Goal: Task Accomplishment & Management: Use online tool/utility

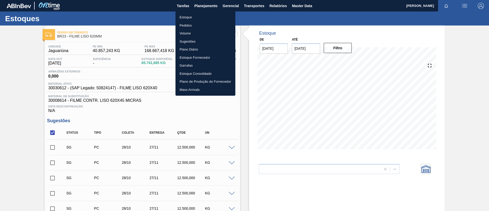
drag, startPoint x: 199, startPoint y: 13, endPoint x: 198, endPoint y: 16, distance: 3.3
click at [199, 13] on li "Estoque" at bounding box center [205, 17] width 60 height 8
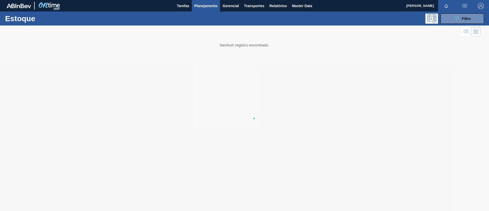
click at [198, 16] on li "Estoque" at bounding box center [205, 18] width 45 height 5
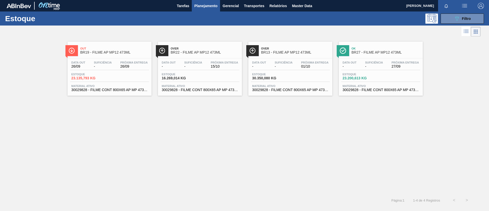
click at [309, 112] on div "Out BR19 - FILME AP MP12 473ML Data out 26/09 Suficiência - Próxima Entrega 26/…" at bounding box center [244, 116] width 489 height 156
click at [204, 11] on div "Estoque 089F7B8B-B2A5-4AFE-B5C0-19BA573D28AC Filtro" at bounding box center [244, 18] width 489 height 14
click at [203, 11] on button "Planejamento" at bounding box center [206, 5] width 28 height 11
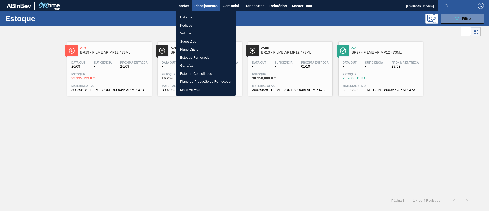
click at [205, 16] on li "Estoque" at bounding box center [206, 17] width 60 height 8
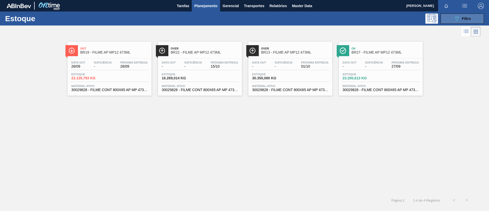
click at [457, 20] on icon "089F7B8B-B2A5-4AFE-B5C0-19BA573D28AC" at bounding box center [457, 19] width 6 height 6
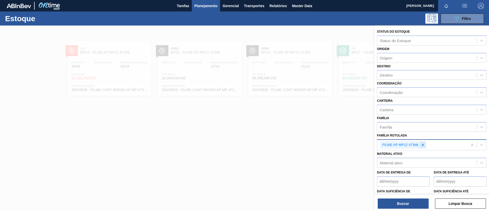
click at [422, 142] on div at bounding box center [423, 145] width 6 height 6
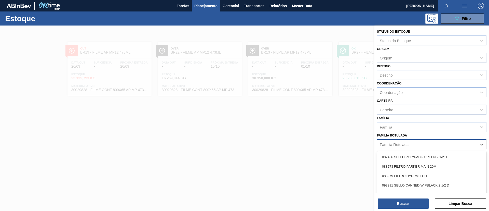
click at [408, 145] on div "Família Rotulada" at bounding box center [394, 144] width 29 height 4
type Rotulada "AP 269ML"
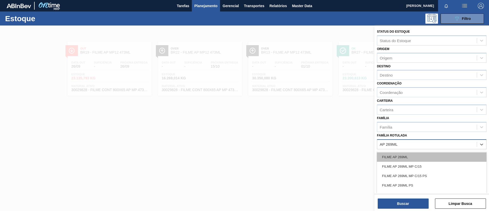
click at [418, 158] on div "FILME AP 269ML" at bounding box center [431, 156] width 109 height 9
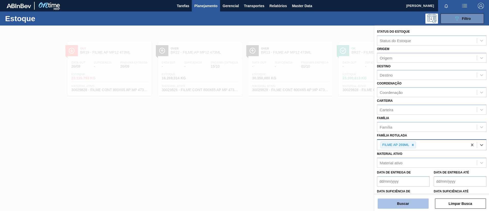
click at [404, 203] on button "Buscar" at bounding box center [403, 203] width 51 height 10
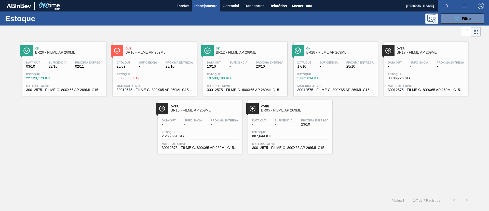
click at [33, 43] on div "Ok BR26 - FILME AP 269ML" at bounding box center [64, 48] width 84 height 14
click at [169, 56] on div "Out BR16 - FILME AP 269ML" at bounding box center [160, 50] width 69 height 11
click at [262, 53] on span "BR12 - FILME AP 269ML" at bounding box center [250, 52] width 69 height 4
click at [460, 10] on button "button" at bounding box center [464, 5] width 16 height 11
click at [364, 17] on div at bounding box center [244, 105] width 489 height 211
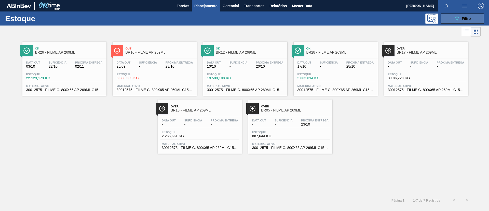
click at [455, 20] on icon "089F7B8B-B2A5-4AFE-B5C0-19BA573D28AC" at bounding box center [457, 19] width 6 height 6
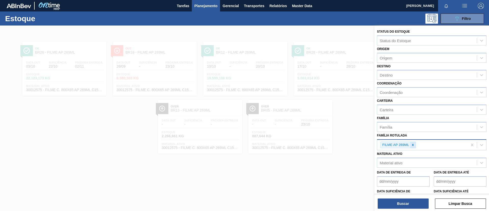
drag, startPoint x: 416, startPoint y: 142, endPoint x: 413, endPoint y: 143, distance: 3.1
click at [413, 143] on div "FILME AP 269ML" at bounding box center [397, 144] width 35 height 7
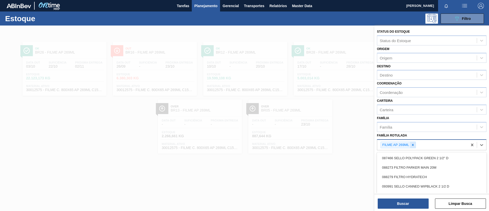
click at [413, 143] on icon at bounding box center [413, 145] width 4 height 4
type Rotulada "AP 269ML MP"
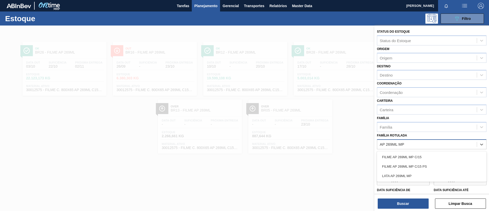
click at [421, 151] on div "FILME AP 269ML MP C/15 FILME AP 269ML MP C/15 PS LATA AP 269ML MP" at bounding box center [431, 166] width 109 height 30
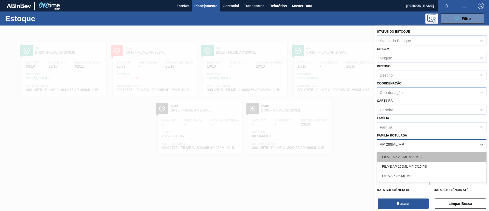
click at [423, 154] on div "FILME AP 269ML MP C/15" at bounding box center [431, 156] width 109 height 9
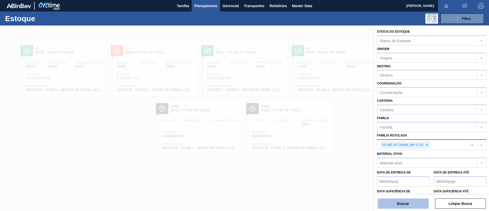
click at [406, 208] on button "Buscar" at bounding box center [403, 203] width 51 height 10
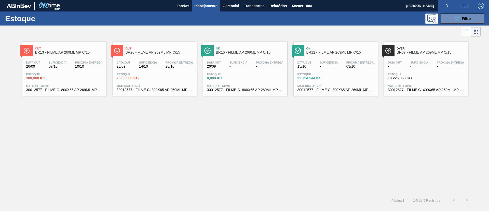
click at [358, 69] on div "Data out 15/10 Suficiência - Próxima Entrega 03/10" at bounding box center [335, 65] width 79 height 9
click at [467, 11] on button "button" at bounding box center [464, 5] width 16 height 11
click at [371, 23] on div at bounding box center [244, 105] width 489 height 211
click at [472, 19] on button "089F7B8B-B2A5-4AFE-B5C0-19BA573D28AC Filtro" at bounding box center [461, 18] width 43 height 10
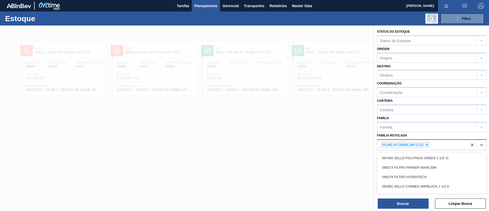
click at [443, 143] on div "FILME AP 269ML MP C/15" at bounding box center [422, 145] width 90 height 10
type Rotulada "AP 269ML"
click at [431, 152] on div "FILME AP 269ML FILME AP 269ML MP C/15 PS FILME AP 269ML PS LATA AP 269ML LATA A…" at bounding box center [431, 176] width 109 height 49
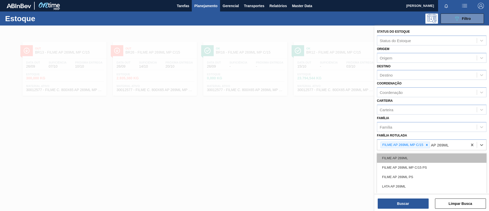
click at [430, 155] on div "FILME AP 269ML" at bounding box center [431, 157] width 109 height 9
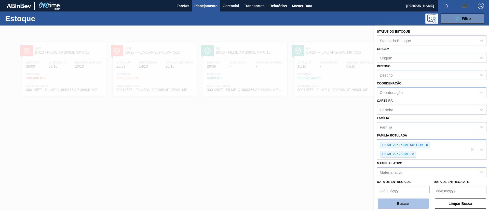
click at [408, 205] on button "Buscar" at bounding box center [403, 203] width 51 height 10
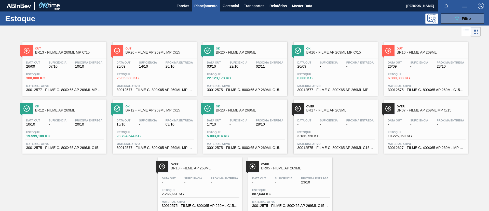
click at [448, 11] on div "Estoque 089F7B8B-B2A5-4AFE-B5C0-19BA573D28AC Filtro" at bounding box center [244, 18] width 489 height 14
click at [450, 18] on button "089F7B8B-B2A5-4AFE-B5C0-19BA573D28AC Filtro" at bounding box center [461, 18] width 43 height 10
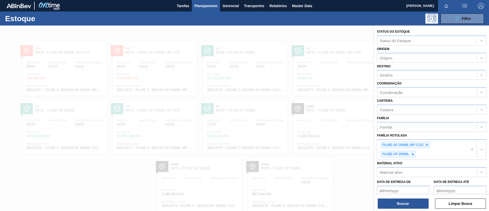
click at [209, 100] on div at bounding box center [244, 130] width 489 height 211
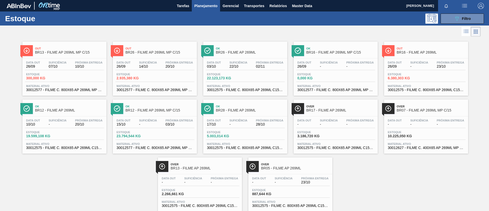
click at [75, 109] on span "BR12 - FILME AP 269ML" at bounding box center [69, 110] width 69 height 4
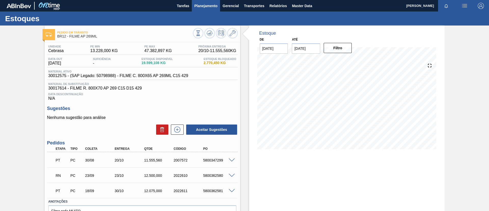
click at [209, 4] on span "Planejamento" at bounding box center [205, 6] width 23 height 6
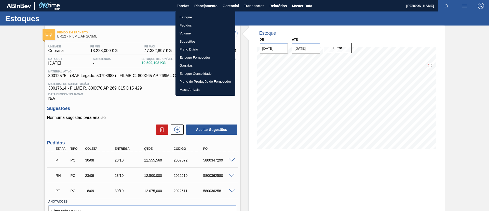
click at [204, 13] on ul "Estoque Pedidos Volume Sugestões Plano Diário Estoque Fornecedor Garrafas Estoq…" at bounding box center [205, 53] width 60 height 84
click at [206, 15] on li "Estoque" at bounding box center [205, 17] width 60 height 8
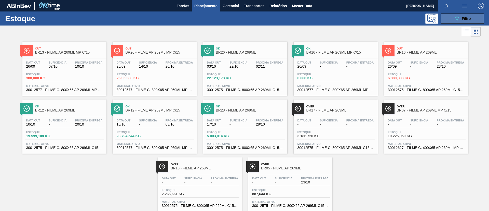
click at [456, 19] on icon "089F7B8B-B2A5-4AFE-B5C0-19BA573D28AC" at bounding box center [457, 19] width 6 height 6
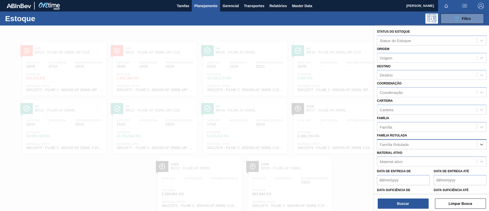
paste Rotulada "FILME LISO 740MM"
type Rotulada "FILME LISO 740MM"
click at [429, 157] on div "FILME LISO 740MM" at bounding box center [431, 156] width 109 height 9
click at [413, 197] on div "Buscar Limpar Busca" at bounding box center [431, 200] width 115 height 14
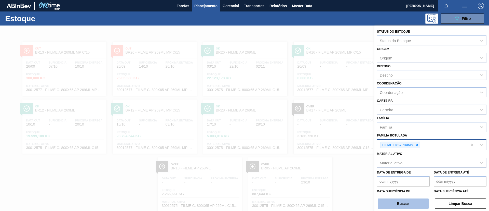
click at [416, 201] on button "Buscar" at bounding box center [403, 203] width 51 height 10
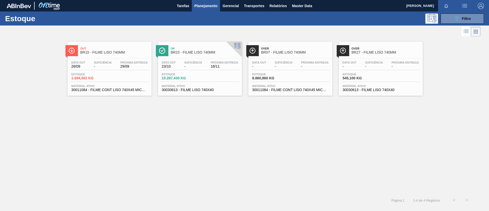
click at [110, 54] on span "BR15 - FILME LISO 740MM" at bounding box center [114, 52] width 69 height 4
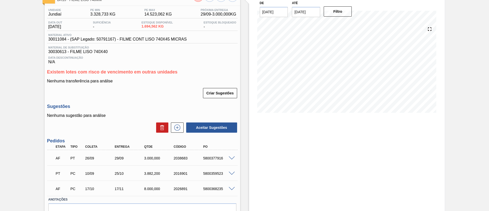
scroll to position [63, 0]
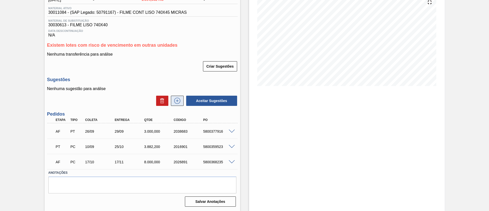
click at [179, 103] on icon at bounding box center [177, 101] width 6 height 6
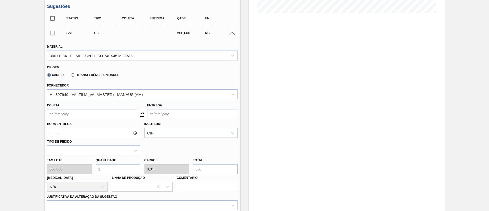
scroll to position [140, 0]
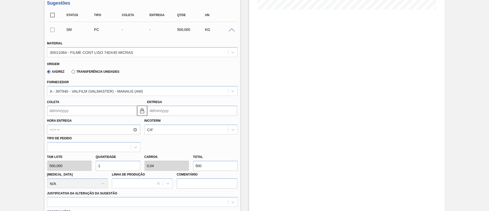
click at [173, 165] on div "[PERSON_NAME] 500,000 Quantidade 1 Carros 0,04 Total 500 [MEDICAL_DATA] N/A Lin…" at bounding box center [142, 170] width 194 height 36
paste input "NaN"
type input "0"
type input "NaN"
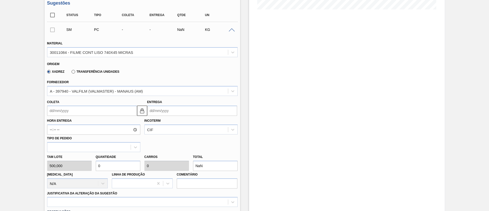
click at [166, 167] on div "[PERSON_NAME] 500,000 Quantidade 0 Carros 0 Total NaN [MEDICAL_DATA] N/A Linha …" at bounding box center [142, 170] width 194 height 36
paste input "3.107"
type input "6,214"
type input "0,249"
type input "3.107"
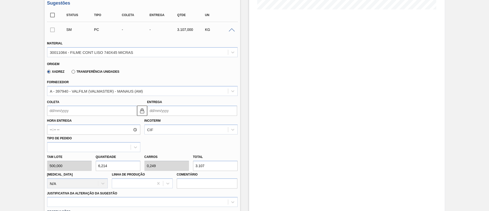
click at [169, 122] on div "Incoterm CIF" at bounding box center [190, 125] width 93 height 17
click at [171, 127] on div "CIF" at bounding box center [186, 129] width 83 height 7
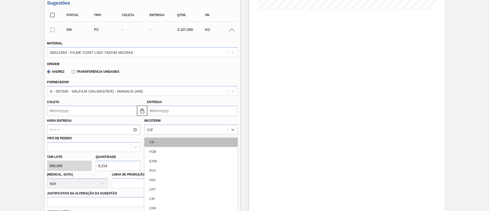
scroll to position [144, 0]
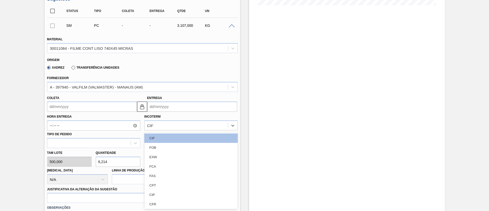
drag, startPoint x: 165, startPoint y: 145, endPoint x: 164, endPoint y: 138, distance: 6.9
click at [165, 145] on div "FOB" at bounding box center [190, 147] width 93 height 9
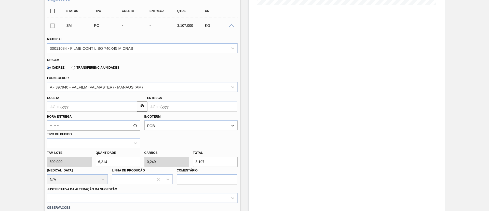
click at [98, 108] on input "Coleta" at bounding box center [92, 106] width 90 height 10
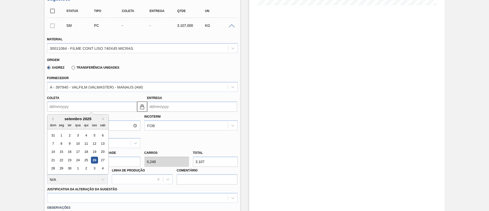
click at [95, 161] on div "26" at bounding box center [94, 159] width 7 height 7
type input "[DATE]"
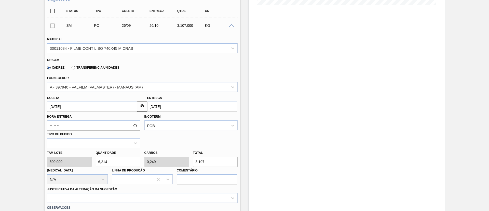
drag, startPoint x: 142, startPoint y: 107, endPoint x: 182, endPoint y: 108, distance: 39.7
click at [142, 107] on img at bounding box center [142, 106] width 6 height 6
click at [182, 108] on input "[DATE]" at bounding box center [192, 106] width 90 height 10
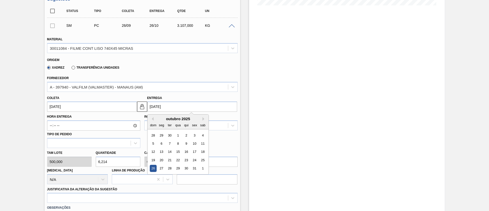
click at [154, 119] on div "outubro 2025" at bounding box center [177, 118] width 61 height 4
click at [151, 119] on button "Previous Month" at bounding box center [152, 119] width 4 height 4
click at [151, 169] on div "28" at bounding box center [153, 168] width 7 height 7
type input "[DATE]"
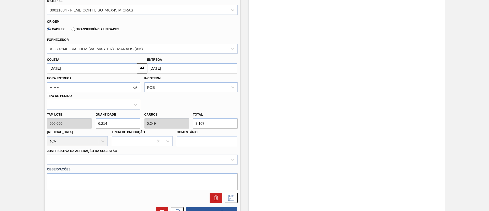
click at [108, 163] on div at bounding box center [142, 159] width 190 height 10
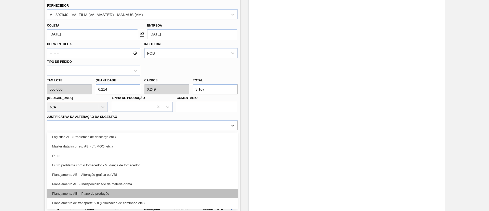
scroll to position [38, 0]
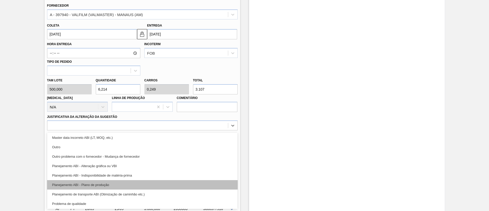
click at [107, 183] on div "Planejamento ABI - Plano de produção" at bounding box center [142, 184] width 190 height 9
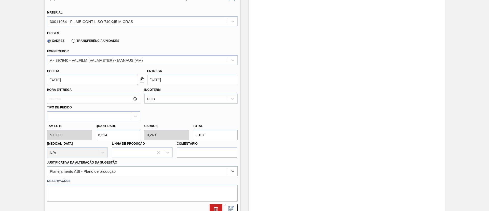
scroll to position [178, 0]
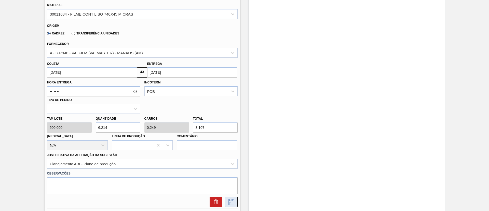
click at [233, 201] on icon at bounding box center [231, 201] width 8 height 6
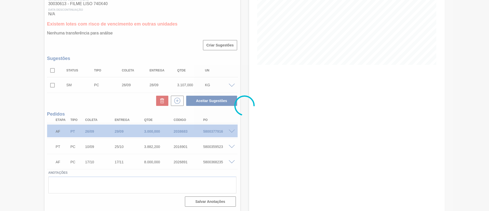
scroll to position [84, 0]
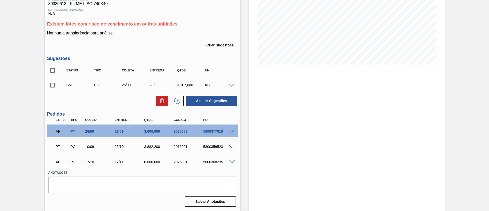
click at [53, 88] on input "checkbox" at bounding box center [52, 85] width 11 height 11
click at [206, 101] on button "Aceitar Sugestões" at bounding box center [211, 100] width 51 height 10
checkbox input "false"
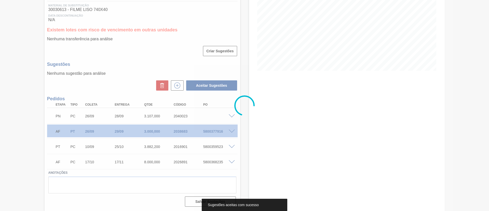
scroll to position [78, 0]
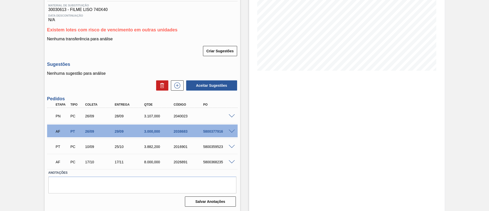
click at [230, 118] on div "PN PC 26/09 28/09 3.107,000 2040023" at bounding box center [142, 115] width 190 height 13
click at [230, 116] on span at bounding box center [232, 116] width 6 height 4
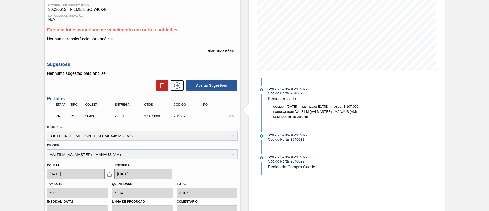
scroll to position [155, 0]
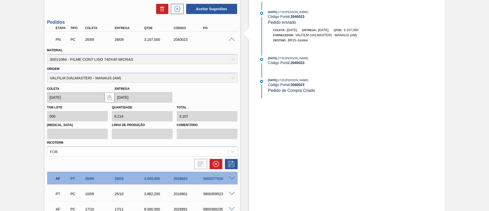
click at [231, 42] on div "PN PC 26/09 28/09 3.107,000 2040023" at bounding box center [142, 39] width 190 height 13
click at [231, 40] on span at bounding box center [232, 40] width 6 height 4
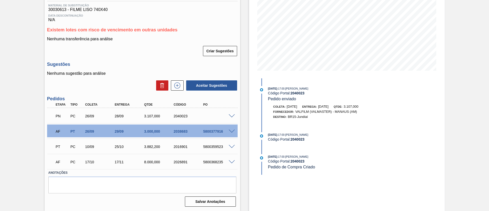
click at [231, 114] on div at bounding box center [232, 116] width 10 height 4
click at [232, 117] on div "PN PC 26/09 28/09 3.107,000 2040023" at bounding box center [142, 115] width 190 height 13
click at [230, 117] on div "PN PC 26/09 28/09 3.107,000 2040023" at bounding box center [142, 115] width 190 height 13
click at [231, 116] on span at bounding box center [232, 116] width 6 height 4
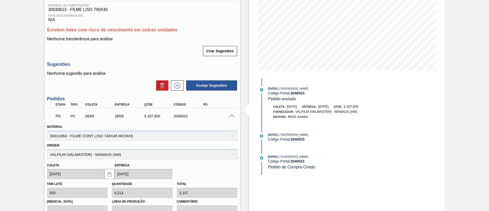
click at [232, 118] on div "PN PC 26/09 28/09 3.107,000 2040023" at bounding box center [142, 115] width 190 height 13
click at [232, 117] on span at bounding box center [232, 116] width 6 height 4
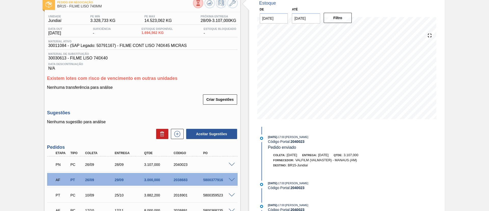
scroll to position [2, 0]
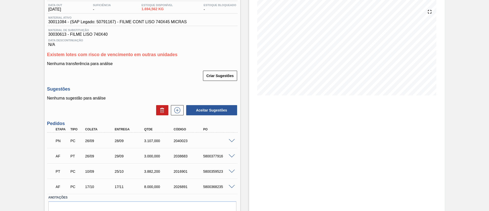
scroll to position [76, 0]
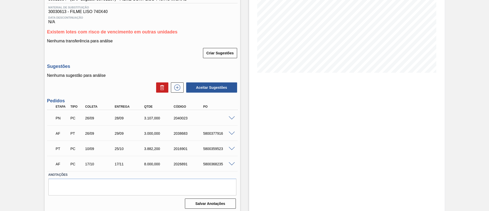
click at [233, 118] on span at bounding box center [232, 118] width 6 height 4
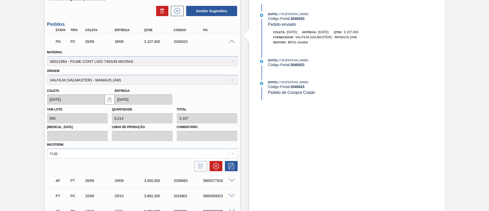
scroll to position [115, 0]
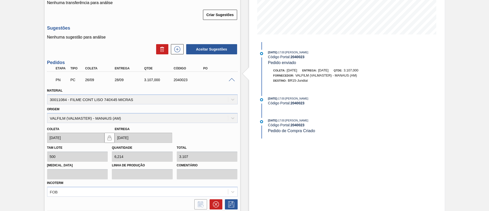
click at [215, 198] on div at bounding box center [142, 202] width 194 height 13
click at [216, 203] on icon at bounding box center [216, 204] width 6 height 6
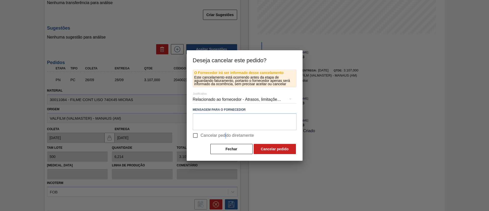
click at [226, 136] on span "Cancelar pedido diretamente" at bounding box center [227, 135] width 53 height 6
click at [230, 136] on span "Cancelar pedido diretamente" at bounding box center [227, 135] width 53 height 6
click at [201, 136] on input "Cancelar pedido diretamente" at bounding box center [195, 135] width 11 height 11
checkbox input "true"
click at [268, 151] on button "Cancelar pedido" at bounding box center [275, 149] width 42 height 10
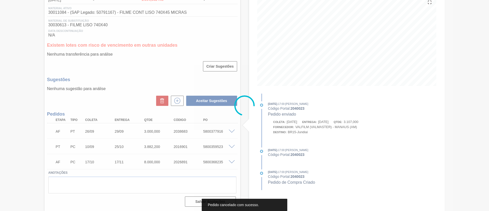
scroll to position [63, 0]
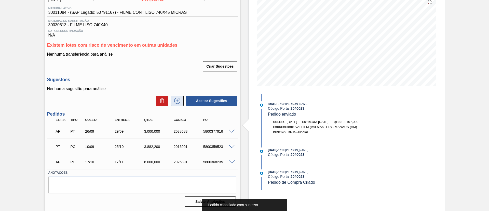
click at [179, 104] on button at bounding box center [177, 100] width 13 height 10
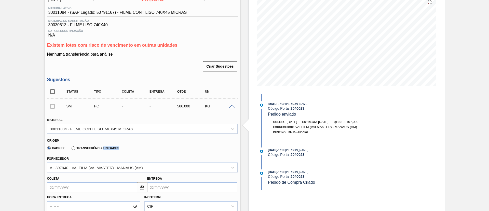
click at [108, 148] on label "Transferência Unidades" at bounding box center [96, 148] width 48 height 4
click at [71, 149] on input "Transferência Unidades" at bounding box center [71, 149] width 0 height 0
click at [110, 163] on div "BR23-Jaguariúna" at bounding box center [137, 166] width 180 height 7
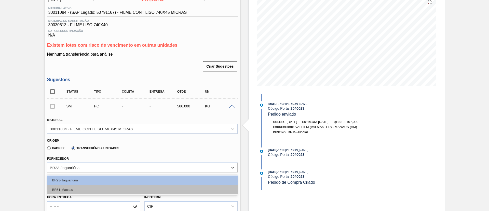
click at [91, 189] on div "BR51-Macacu" at bounding box center [142, 189] width 190 height 9
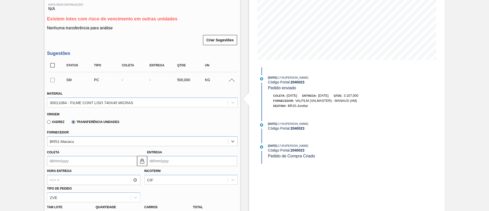
scroll to position [101, 0]
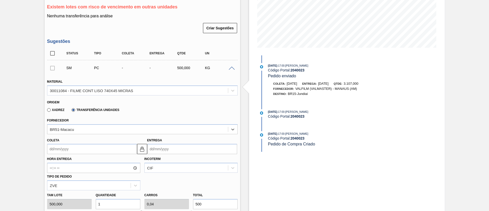
click at [85, 149] on input "Coleta" at bounding box center [92, 149] width 90 height 10
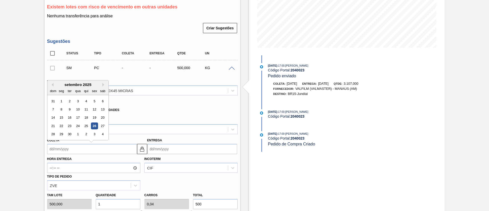
click at [95, 128] on div "26" at bounding box center [94, 125] width 7 height 7
type input "[DATE]"
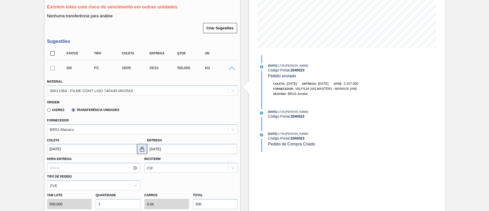
click at [144, 150] on img at bounding box center [142, 149] width 6 height 6
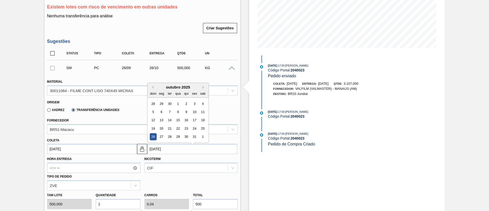
click at [161, 149] on input "[DATE]" at bounding box center [192, 149] width 90 height 10
click at [153, 82] on div "outubro 2025" at bounding box center [177, 84] width 61 height 4
click at [153, 86] on button "Previous Month" at bounding box center [152, 85] width 4 height 4
click at [160, 135] on div "29" at bounding box center [161, 134] width 7 height 7
type input "[DATE]"
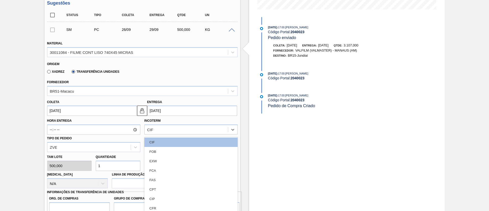
click at [166, 133] on div "option CIF focused, 1 of 11. 11 results available. Use Up and Down to choose op…" at bounding box center [190, 129] width 93 height 10
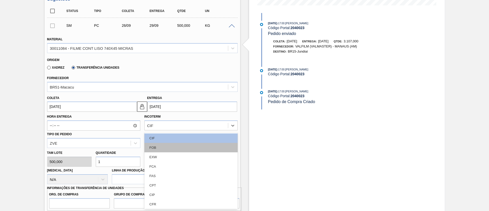
click at [163, 145] on div "FOB" at bounding box center [190, 147] width 93 height 9
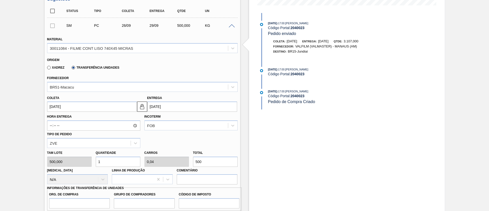
drag, startPoint x: 202, startPoint y: 159, endPoint x: 188, endPoint y: 154, distance: 15.1
click at [192, 159] on div "Total 500" at bounding box center [215, 158] width 49 height 18
paste input "3.107"
type input "6,214"
type input "0,249"
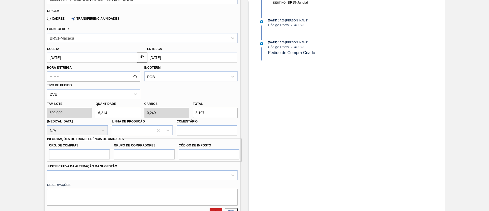
scroll to position [220, 0]
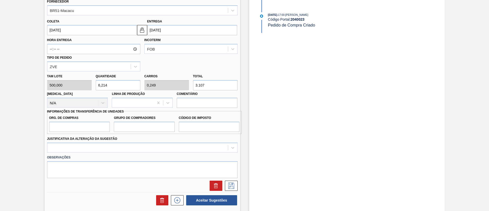
type input "3.107"
click at [74, 124] on input "Org. de Compras" at bounding box center [79, 126] width 61 height 10
type input "BR00"
click at [131, 127] on input "Grupo de Compradores" at bounding box center [144, 126] width 61 height 10
type input "A01"
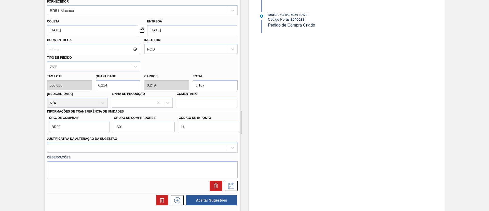
type input "I1"
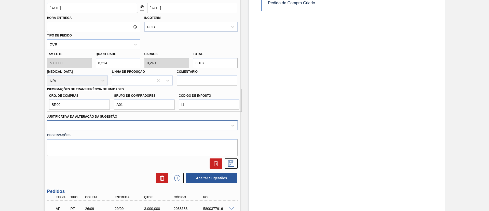
click at [87, 130] on div at bounding box center [142, 125] width 190 height 10
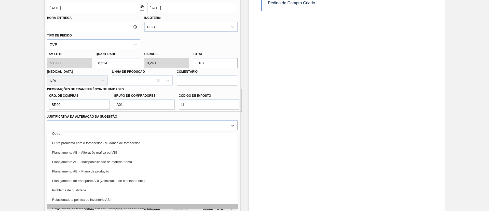
scroll to position [76, 0]
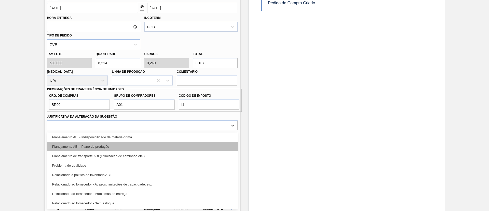
click at [123, 149] on div "Planejamento ABI - Plano de produção" at bounding box center [142, 146] width 190 height 9
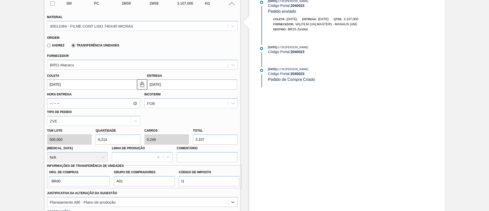
scroll to position [204, 0]
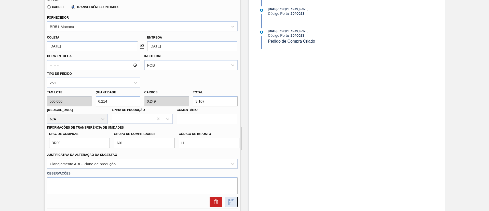
click at [228, 198] on icon at bounding box center [231, 201] width 6 height 6
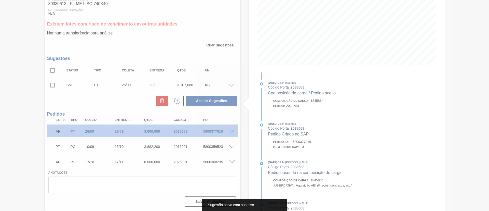
scroll to position [84, 0]
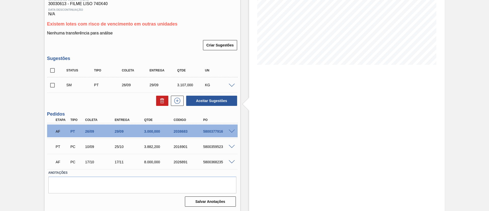
click at [53, 84] on input "checkbox" at bounding box center [52, 85] width 11 height 11
click at [229, 85] on span at bounding box center [232, 86] width 6 height 4
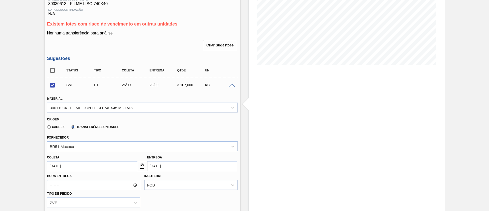
click at [229, 85] on span at bounding box center [232, 86] width 6 height 4
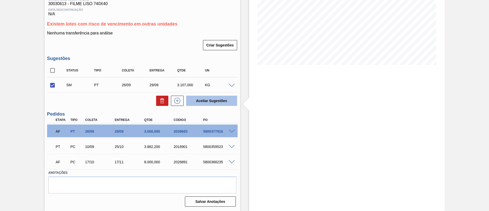
click at [218, 99] on button "Aceitar Sugestões" at bounding box center [211, 100] width 51 height 10
checkbox input "false"
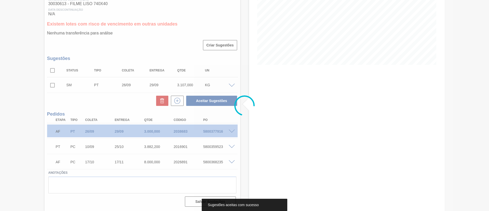
scroll to position [78, 0]
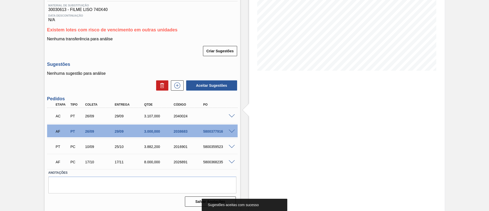
click at [233, 114] on span at bounding box center [232, 116] width 6 height 4
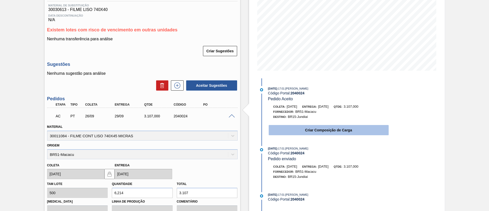
click at [307, 126] on button "Criar Composição de Carga" at bounding box center [329, 130] width 120 height 10
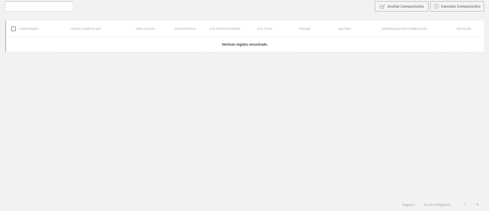
scroll to position [37, 0]
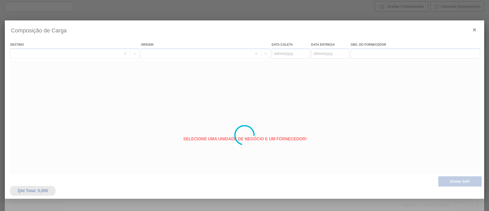
type coleta "[DATE]"
type entrega "[DATE]"
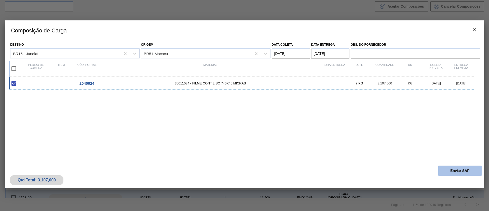
click at [459, 174] on button "Enviar SAP" at bounding box center [459, 170] width 43 height 10
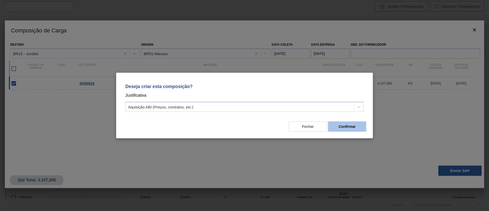
click at [348, 129] on button "Confirmar" at bounding box center [347, 126] width 38 height 10
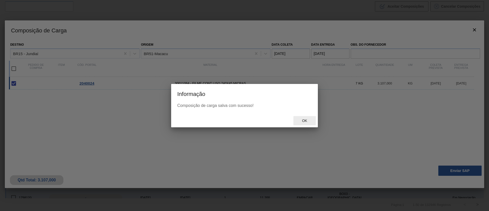
click at [304, 124] on div "Ok" at bounding box center [304, 120] width 22 height 9
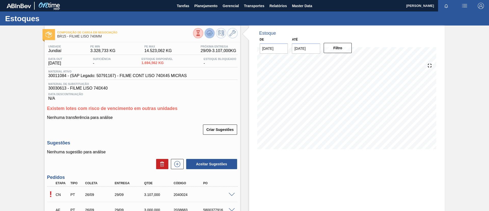
click at [212, 33] on icon at bounding box center [209, 33] width 6 height 6
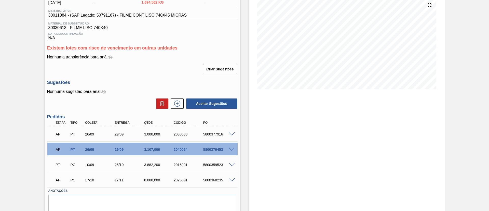
scroll to position [76, 0]
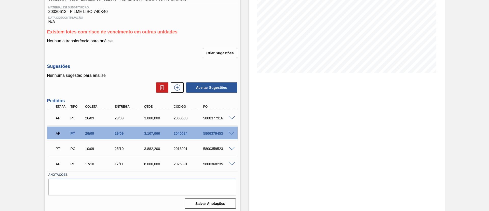
click at [230, 119] on div "5800377916" at bounding box center [218, 118] width 33 height 4
click at [230, 118] on span at bounding box center [232, 118] width 6 height 4
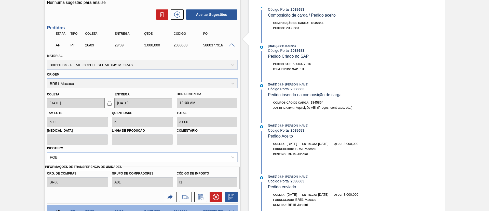
scroll to position [229, 0]
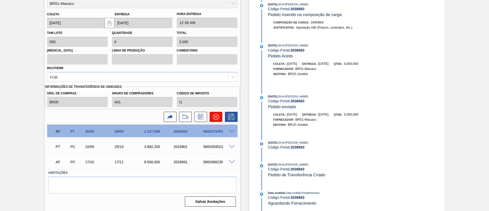
click at [212, 119] on button at bounding box center [216, 117] width 13 height 10
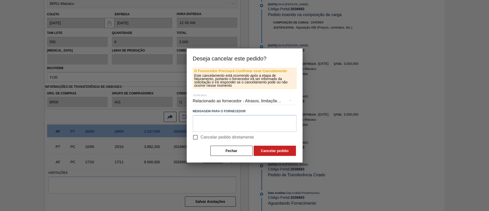
click at [237, 135] on span "Cancelar pedido diretamente" at bounding box center [227, 137] width 53 height 6
click at [201, 135] on input "Cancelar pedido diretamente" at bounding box center [195, 137] width 11 height 11
checkbox input "true"
click at [267, 147] on button "Cancelar pedido" at bounding box center [275, 150] width 42 height 10
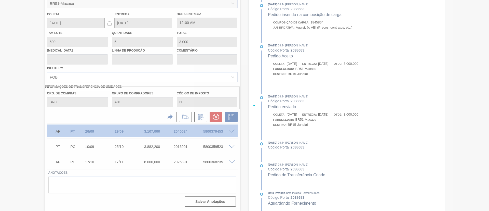
scroll to position [78, 0]
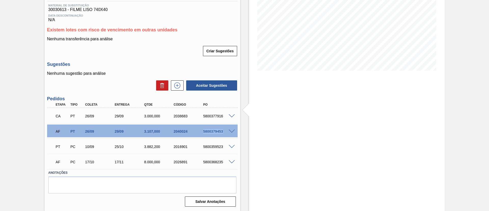
drag, startPoint x: 202, startPoint y: 132, endPoint x: 233, endPoint y: 135, distance: 31.2
click at [233, 135] on div "AF PT 26/09 29/09 3.107,000 2040024 5800379453" at bounding box center [142, 130] width 190 height 13
copy div "5800379453"
